Goal: Information Seeking & Learning: Learn about a topic

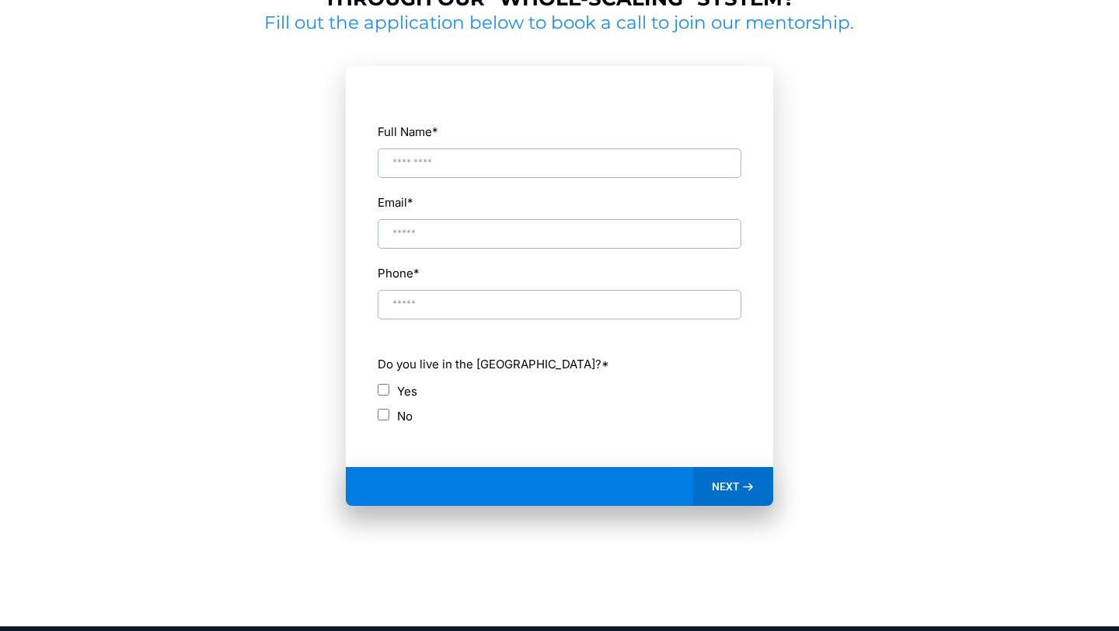
scroll to position [883, 0]
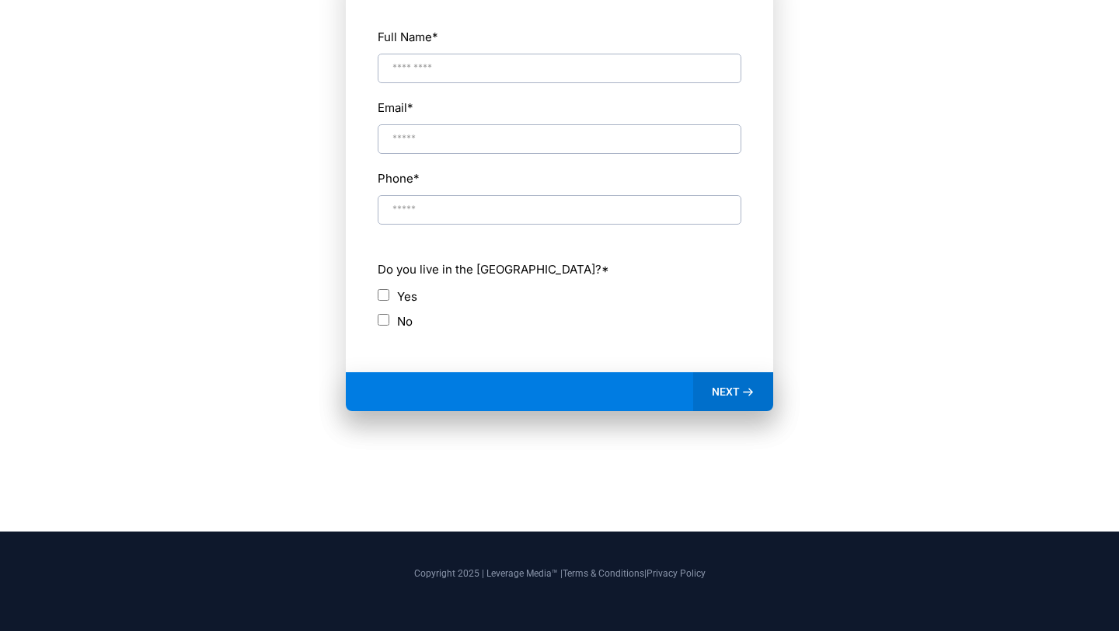
click at [402, 313] on label "No" at bounding box center [405, 321] width 16 height 21
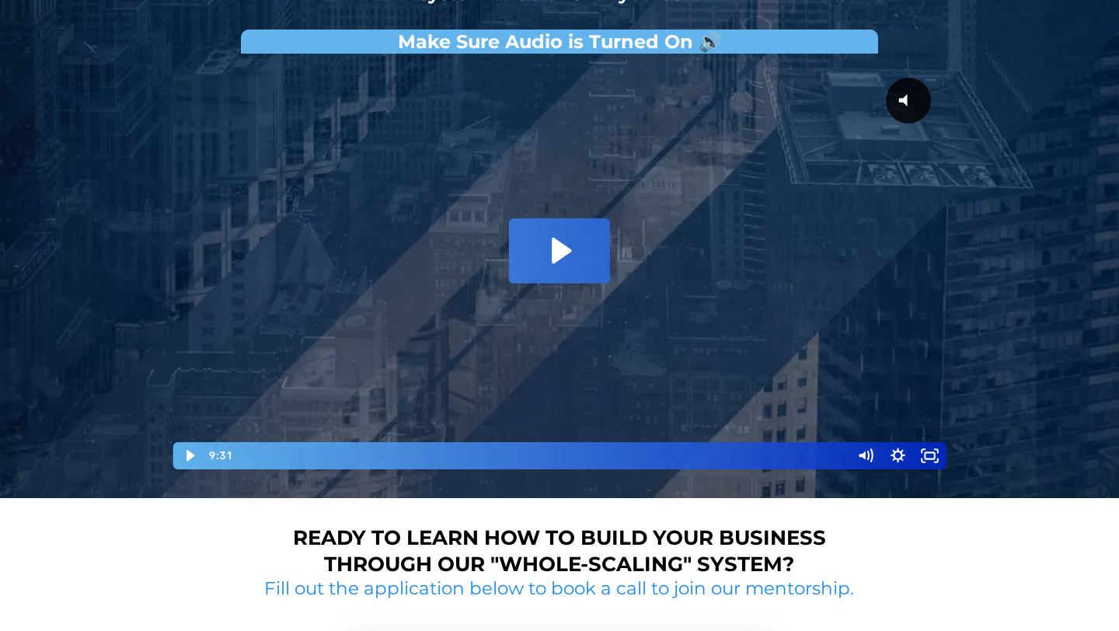
scroll to position [194, 0]
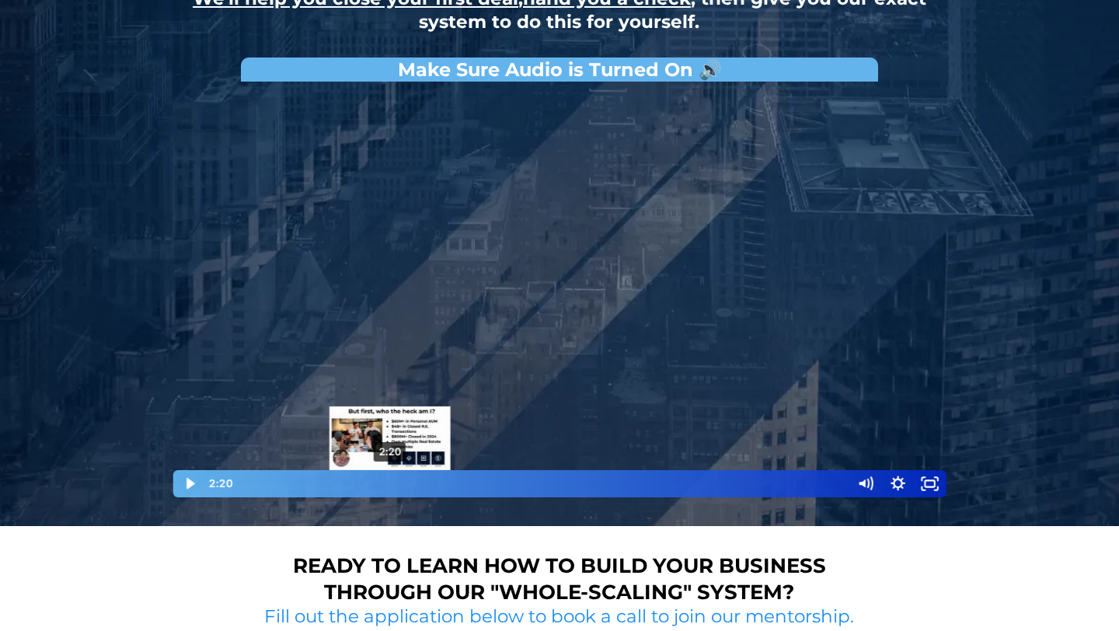
click at [420, 487] on div "2:20" at bounding box center [542, 483] width 599 height 27
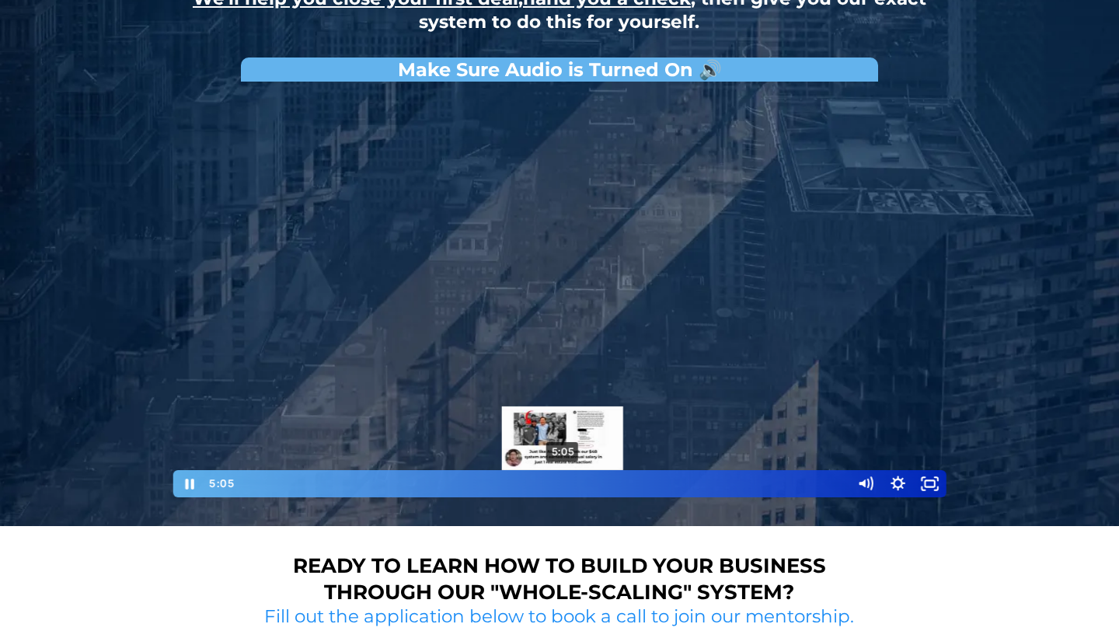
drag, startPoint x: 420, startPoint y: 487, endPoint x: 563, endPoint y: 487, distance: 143.0
click at [563, 487] on div "Playbar" at bounding box center [562, 483] width 9 height 9
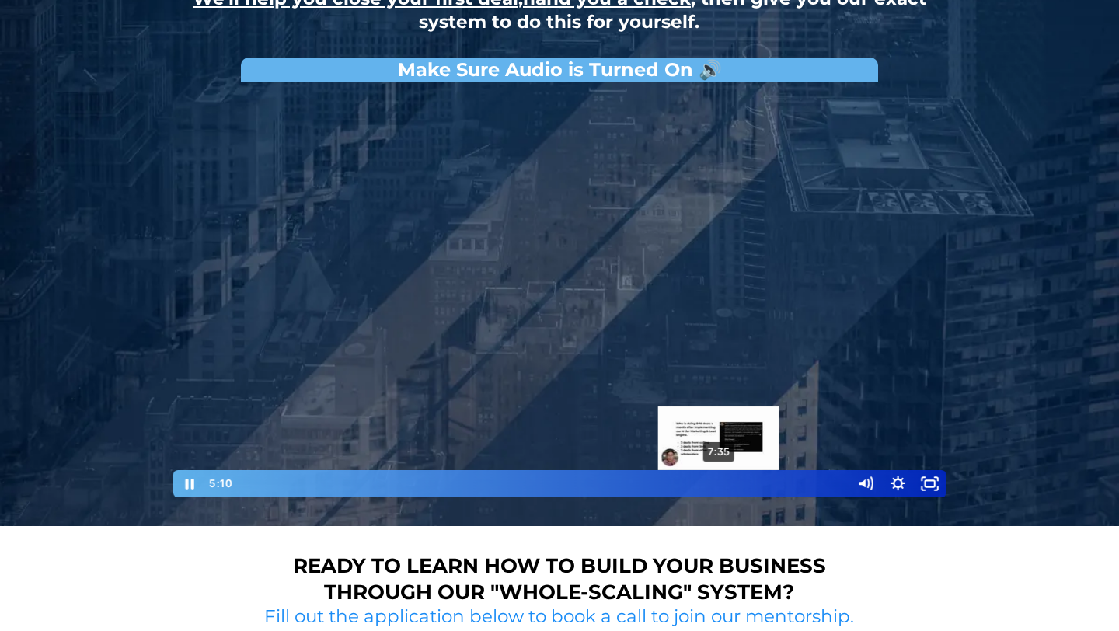
click at [720, 482] on div "7:35" at bounding box center [542, 483] width 599 height 27
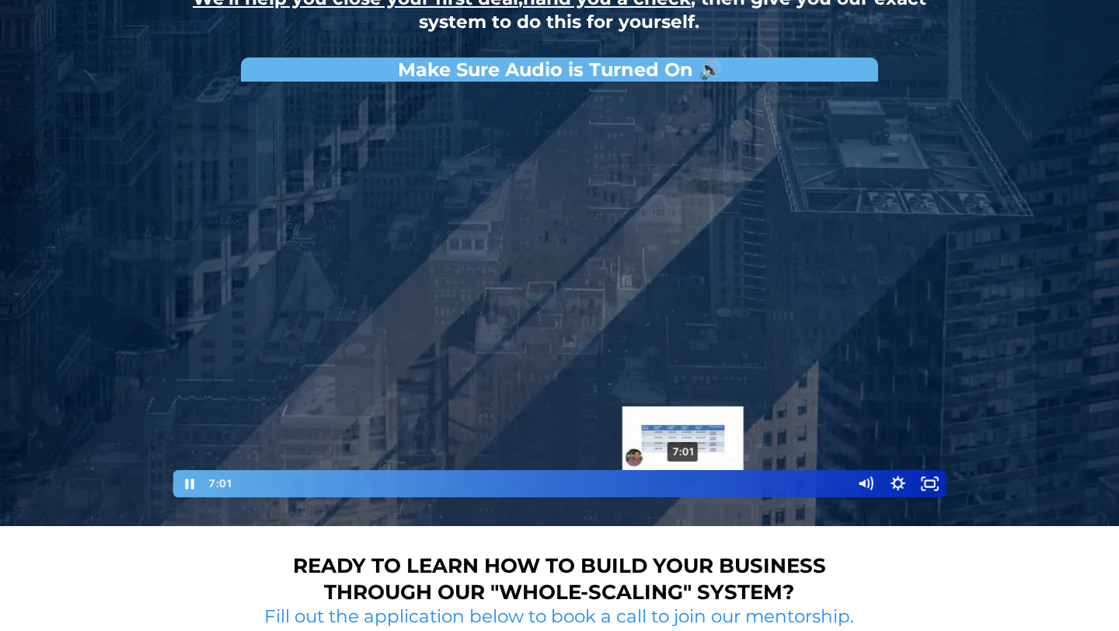
click at [684, 485] on div "7:01" at bounding box center [542, 483] width 599 height 27
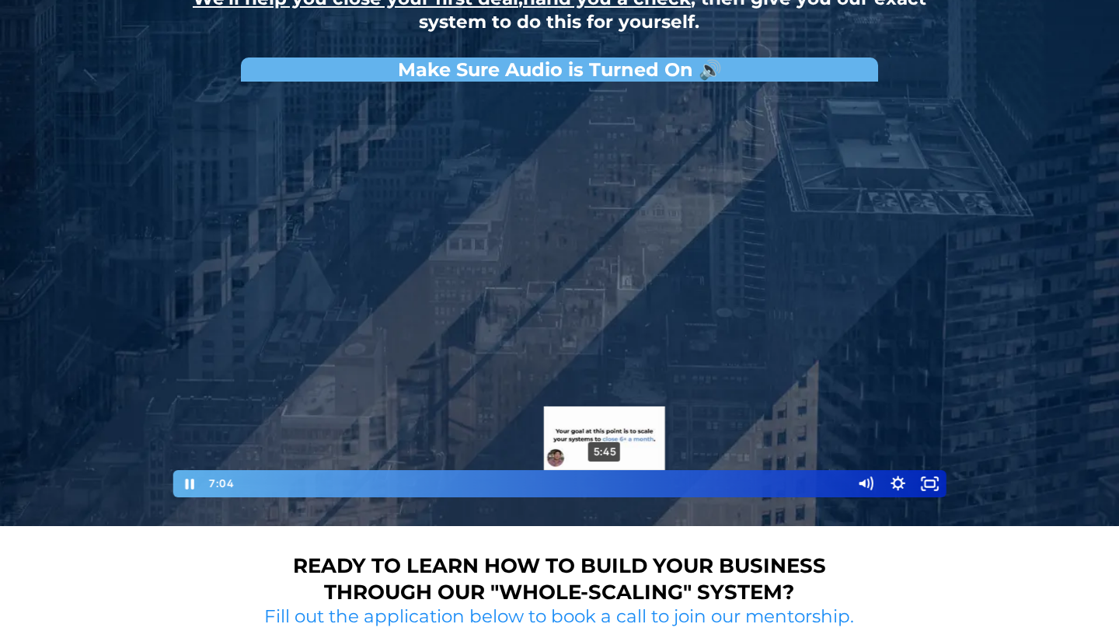
click at [605, 487] on div "5:45" at bounding box center [542, 483] width 599 height 27
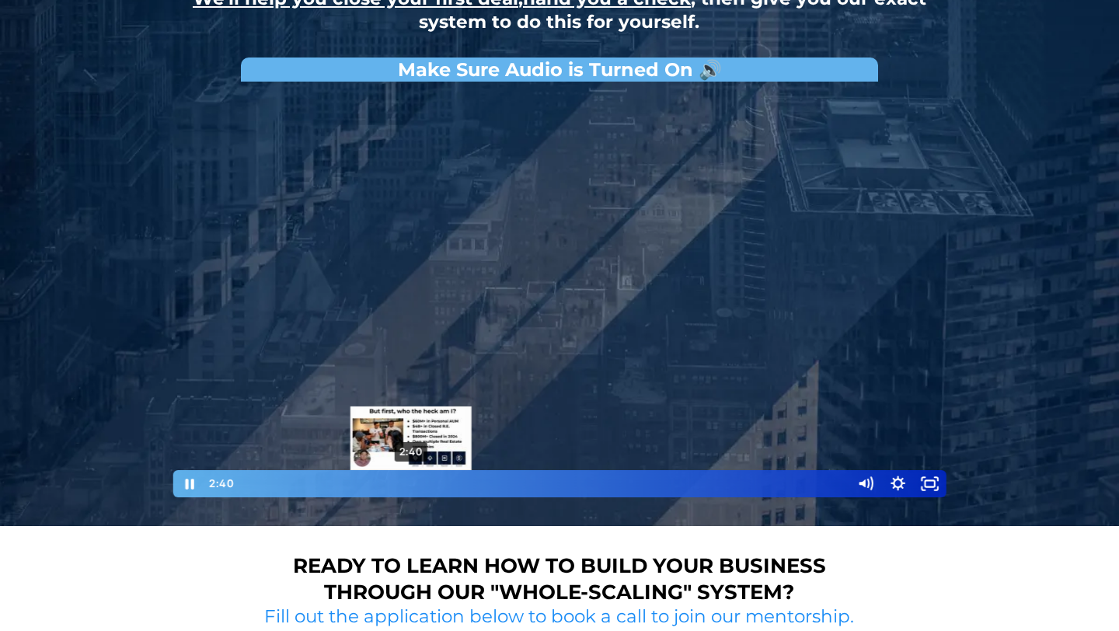
click at [411, 482] on div "2:40" at bounding box center [542, 483] width 599 height 27
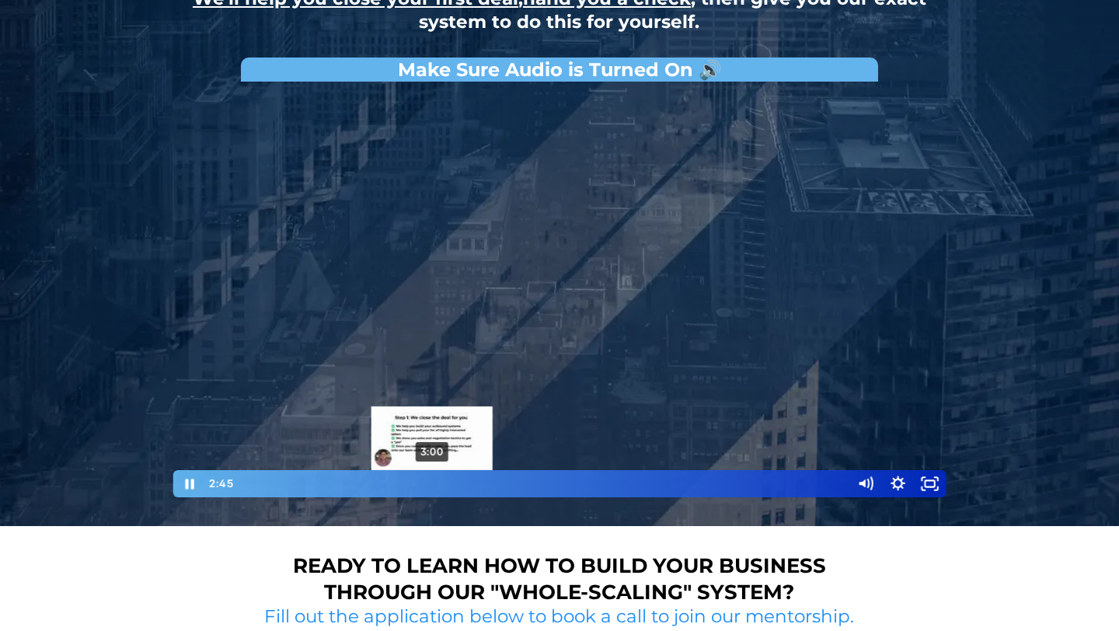
click at [432, 480] on div "3:00" at bounding box center [542, 483] width 599 height 27
click at [447, 480] on div "3:11" at bounding box center [542, 483] width 599 height 27
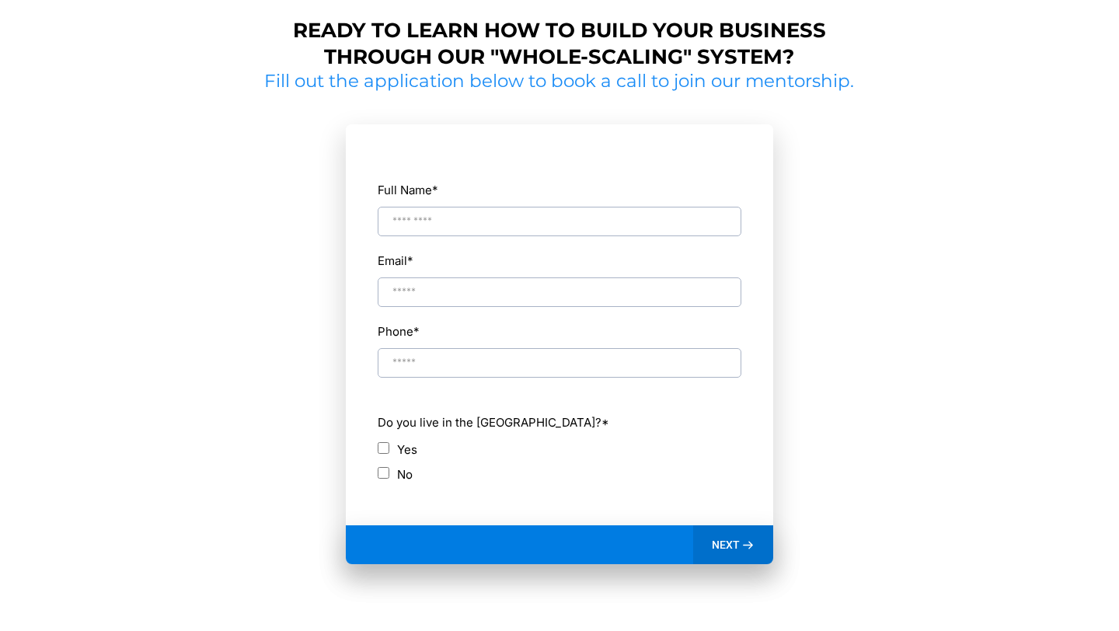
scroll to position [0, 0]
